Goal: Complete application form: Complete application form

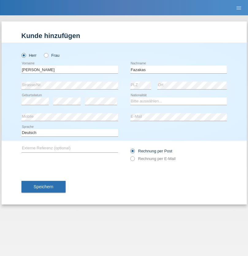
type input "Fazakas"
select select "HU"
select select "C"
select select "29"
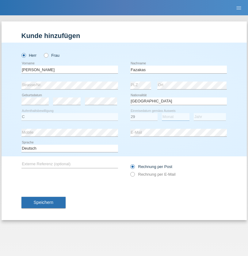
select select "02"
select select "1984"
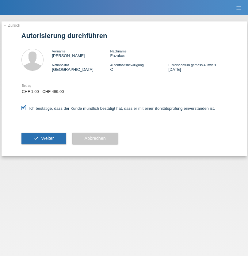
select select "1"
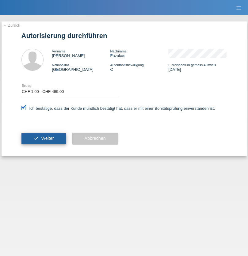
click at [44, 138] on span "Weiter" at bounding box center [47, 138] width 13 height 5
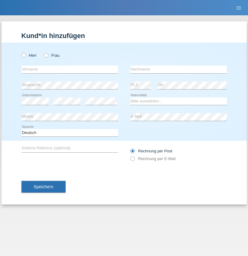
radio input "true"
click at [70, 69] on input "text" at bounding box center [69, 70] width 97 height 8
type input "[PERSON_NAME]"
click at [178, 69] on input "text" at bounding box center [178, 70] width 97 height 8
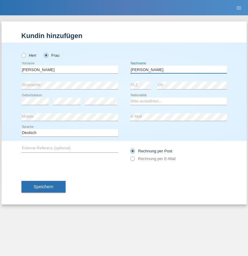
type input "[PERSON_NAME]"
select select "CH"
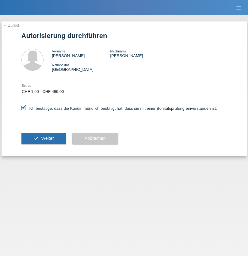
select select "1"
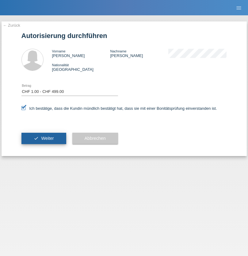
click at [44, 138] on span "Weiter" at bounding box center [47, 138] width 13 height 5
